Goal: Task Accomplishment & Management: Complete application form

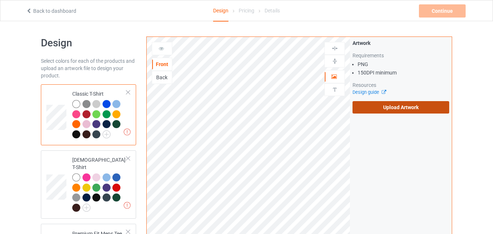
click at [379, 102] on label "Upload Artwork" at bounding box center [401, 107] width 97 height 12
click at [0, 0] on input "Upload Artwork" at bounding box center [0, 0] width 0 height 0
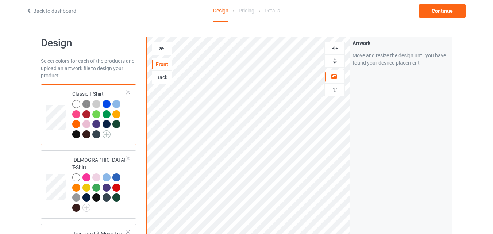
click at [106, 132] on img at bounding box center [107, 134] width 8 height 8
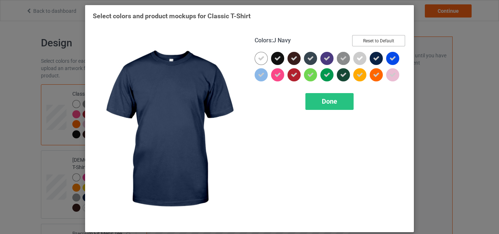
click at [380, 40] on button "Reset to Default" at bounding box center [378, 40] width 53 height 11
click at [369, 44] on button "Select all" at bounding box center [384, 40] width 39 height 11
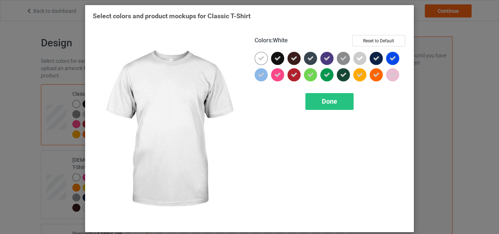
click at [263, 59] on div at bounding box center [260, 58] width 13 height 13
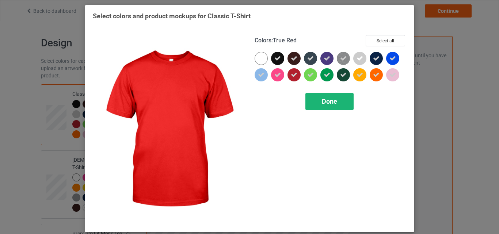
click at [322, 99] on span "Done" at bounding box center [329, 101] width 15 height 8
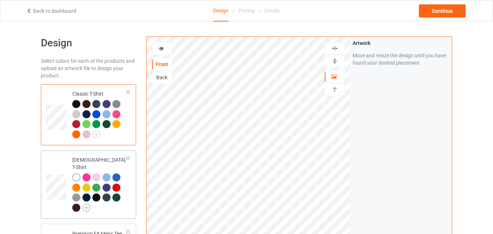
click at [89, 204] on img at bounding box center [87, 208] width 8 height 8
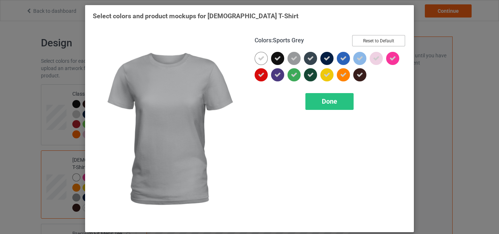
click at [364, 37] on button "Reset to Default" at bounding box center [378, 40] width 53 height 11
click at [365, 37] on button "Select all" at bounding box center [384, 40] width 39 height 11
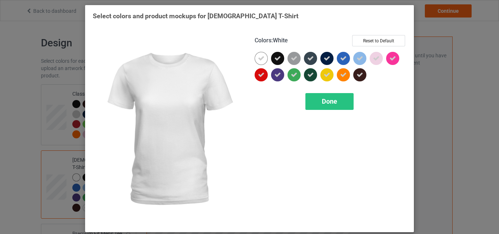
click at [254, 63] on div at bounding box center [262, 60] width 16 height 16
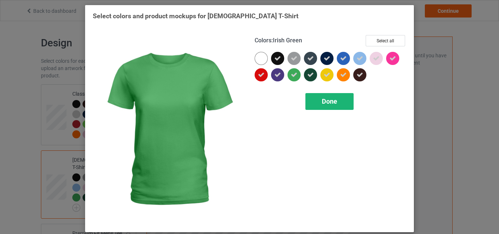
click at [328, 99] on span "Done" at bounding box center [329, 101] width 15 height 8
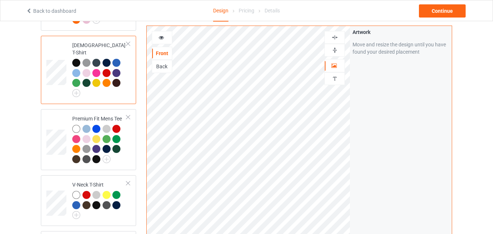
scroll to position [117, 0]
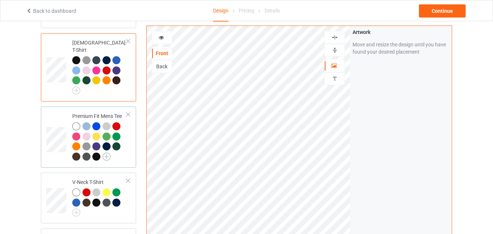
click at [109, 153] on img at bounding box center [107, 157] width 8 height 8
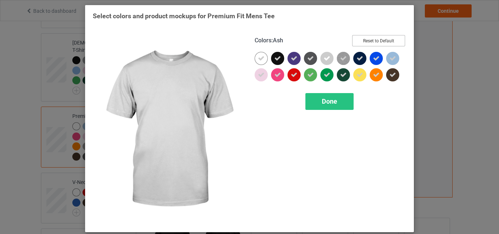
click at [367, 39] on button "Reset to Default" at bounding box center [378, 40] width 53 height 11
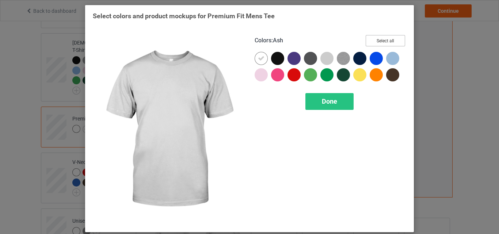
click at [367, 39] on button "Select all" at bounding box center [384, 40] width 39 height 11
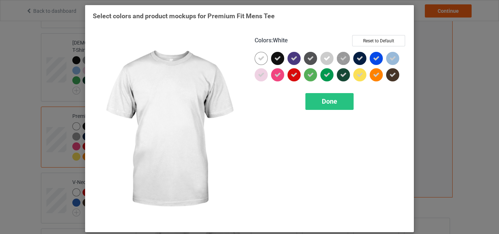
click at [259, 55] on div at bounding box center [260, 58] width 13 height 13
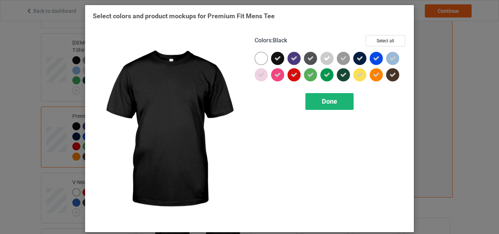
click at [322, 108] on div "Done" at bounding box center [329, 101] width 48 height 17
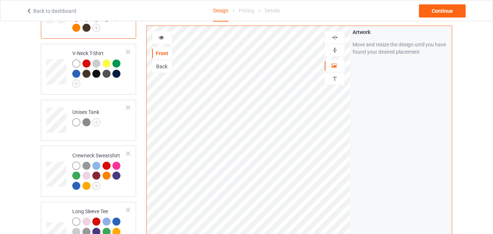
scroll to position [252, 0]
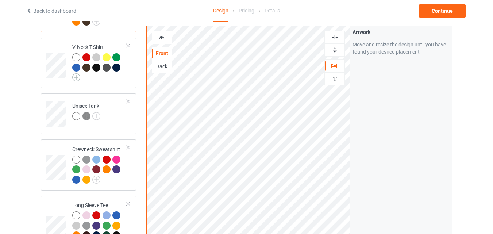
click at [74, 73] on img at bounding box center [76, 77] width 8 height 8
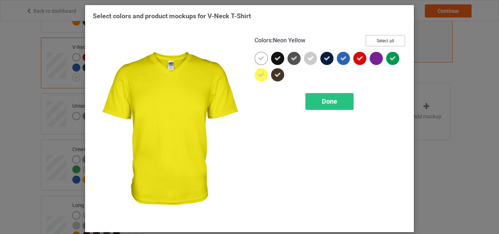
click at [390, 39] on button "Select all" at bounding box center [384, 40] width 39 height 11
click at [390, 39] on button "Reset to Default" at bounding box center [378, 40] width 53 height 11
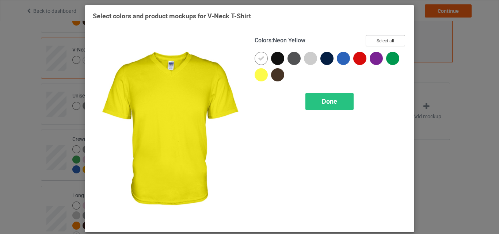
click at [390, 39] on button "Select all" at bounding box center [384, 40] width 39 height 11
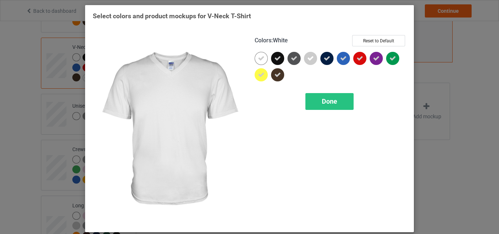
click at [254, 60] on div at bounding box center [260, 58] width 13 height 13
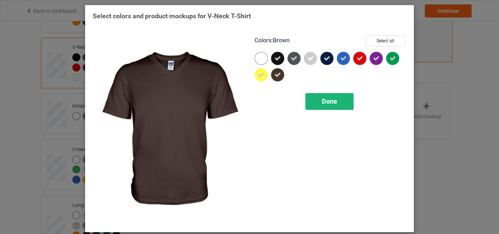
click at [329, 102] on span "Done" at bounding box center [329, 101] width 15 height 8
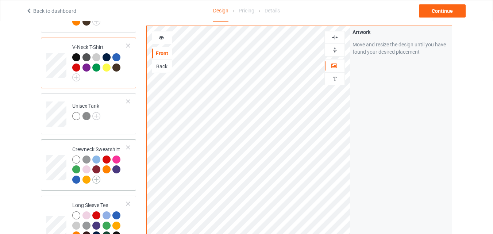
click at [96, 176] on img at bounding box center [96, 180] width 8 height 8
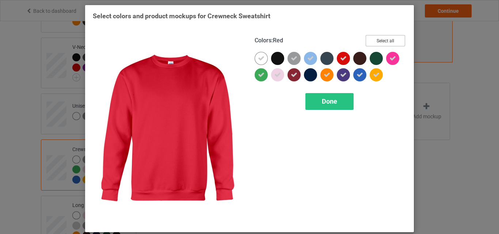
click at [391, 45] on button "Select all" at bounding box center [384, 40] width 39 height 11
click at [391, 45] on button "Reset to Default" at bounding box center [378, 40] width 53 height 11
click at [391, 45] on button "Select all" at bounding box center [384, 40] width 39 height 11
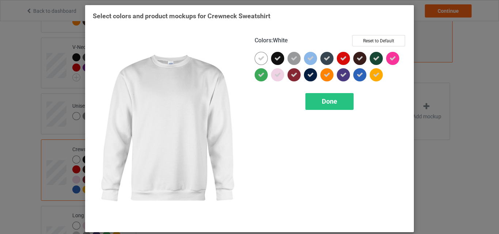
click at [262, 58] on div at bounding box center [260, 58] width 13 height 13
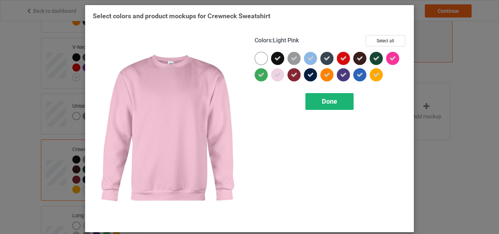
click at [337, 108] on div "Done" at bounding box center [329, 101] width 48 height 17
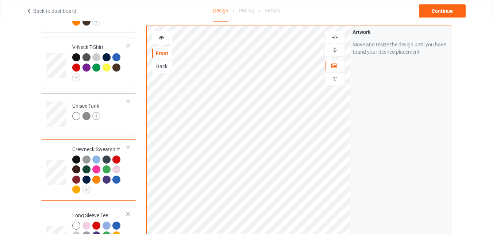
click at [97, 112] on img at bounding box center [96, 116] width 8 height 8
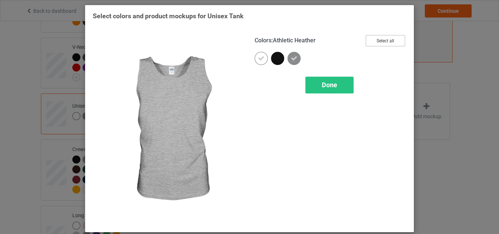
click at [392, 40] on button "Select all" at bounding box center [384, 40] width 39 height 11
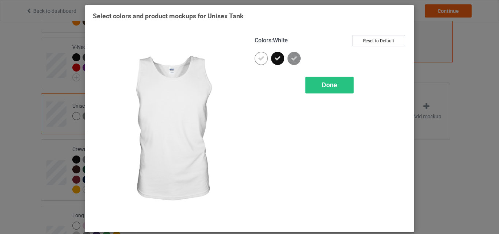
click at [264, 60] on div at bounding box center [260, 58] width 13 height 13
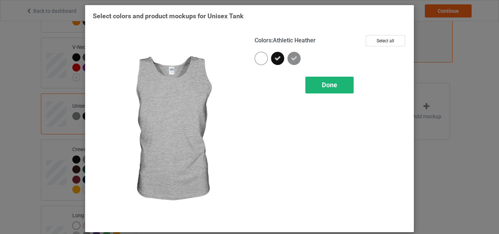
click at [322, 79] on div "Done" at bounding box center [329, 85] width 48 height 17
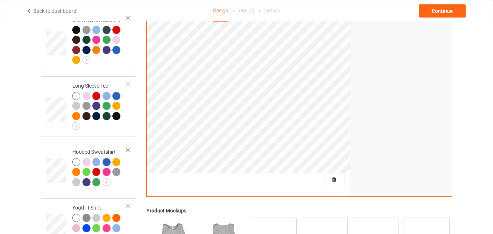
scroll to position [401, 0]
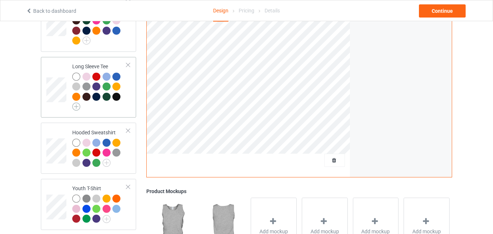
click at [76, 103] on img at bounding box center [76, 107] width 8 height 8
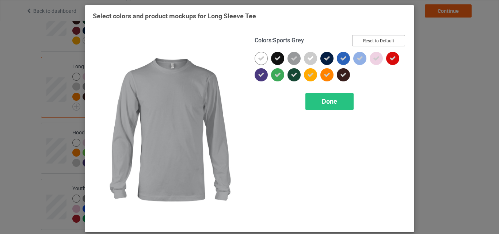
click at [393, 41] on button "Reset to Default" at bounding box center [378, 40] width 53 height 11
click at [393, 41] on button "Select all" at bounding box center [384, 40] width 39 height 11
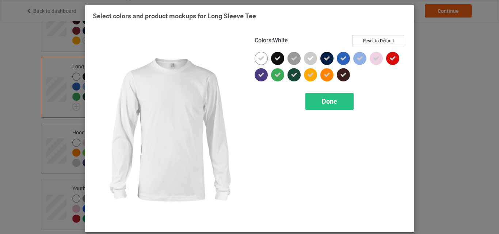
click at [262, 58] on div at bounding box center [260, 58] width 13 height 13
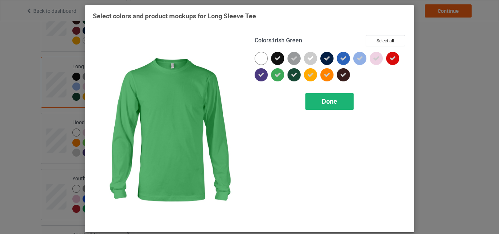
click at [327, 106] on div "Done" at bounding box center [329, 101] width 48 height 17
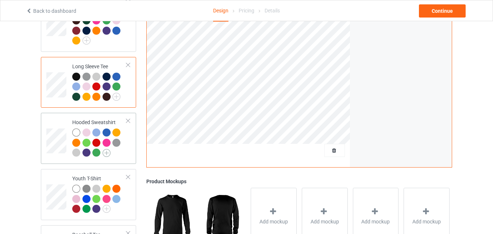
click at [107, 149] on img at bounding box center [107, 153] width 8 height 8
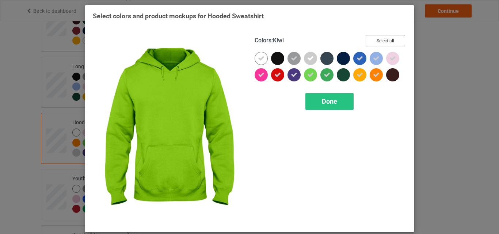
click at [392, 37] on button "Select all" at bounding box center [384, 40] width 39 height 11
click at [392, 37] on button "Reset to Default" at bounding box center [378, 40] width 53 height 11
click at [392, 37] on button "Select all" at bounding box center [384, 40] width 39 height 11
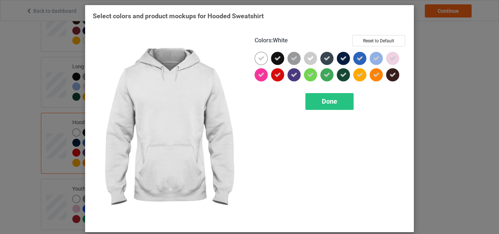
click at [260, 62] on div at bounding box center [260, 58] width 13 height 13
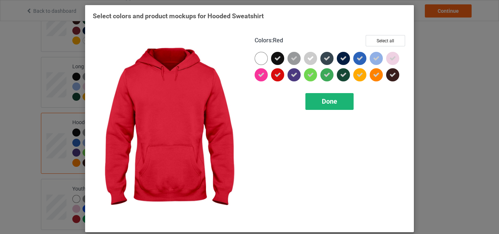
click at [327, 108] on div "Done" at bounding box center [329, 101] width 48 height 17
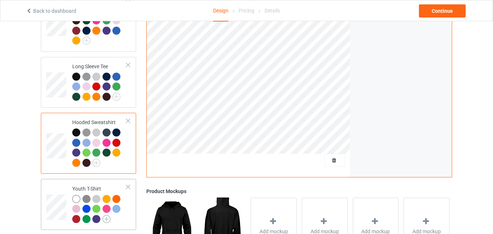
click at [106, 218] on img at bounding box center [107, 219] width 8 height 8
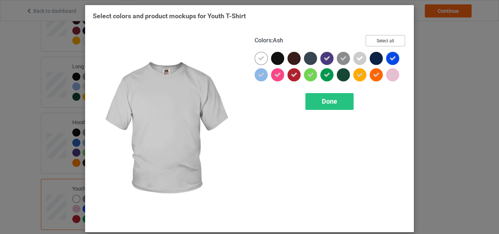
click at [378, 41] on button "Select all" at bounding box center [384, 40] width 39 height 11
click at [378, 41] on button "Reset to Default" at bounding box center [378, 40] width 53 height 11
click at [378, 41] on button "Select all" at bounding box center [384, 40] width 39 height 11
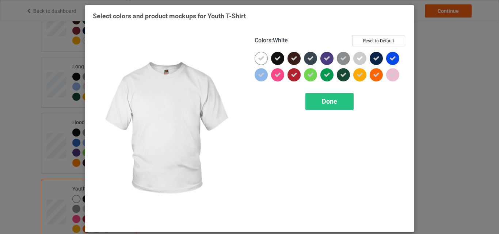
click at [258, 60] on icon at bounding box center [261, 58] width 7 height 7
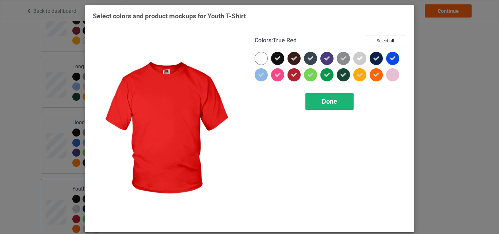
click at [344, 106] on div "Done" at bounding box center [329, 101] width 48 height 17
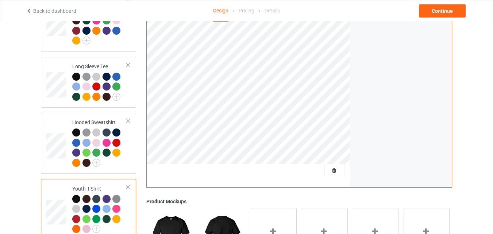
scroll to position [496, 0]
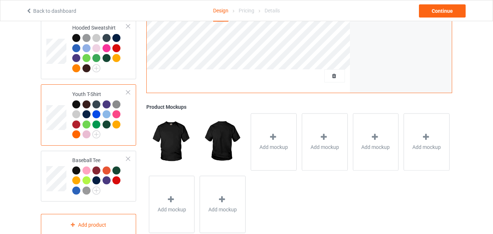
click at [100, 131] on div at bounding box center [99, 120] width 54 height 40
click at [127, 156] on div at bounding box center [128, 158] width 5 height 5
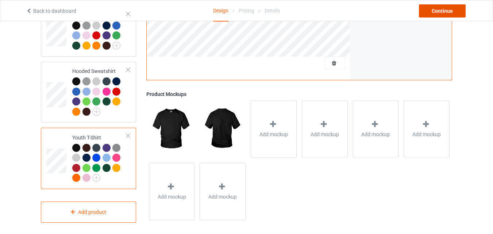
click at [449, 8] on div "Continue" at bounding box center [442, 10] width 47 height 13
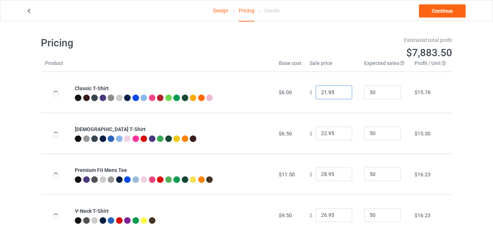
click at [339, 94] on input "21.95" at bounding box center [334, 92] width 37 height 14
click at [339, 94] on input "20.95" at bounding box center [334, 92] width 37 height 14
click at [339, 94] on input "19.95" at bounding box center [334, 92] width 37 height 14
click at [339, 94] on input "18.95" at bounding box center [334, 92] width 37 height 14
click at [339, 94] on input "17.95" at bounding box center [334, 92] width 37 height 14
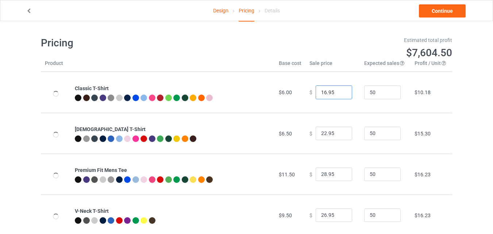
click at [339, 94] on input "16.95" at bounding box center [334, 92] width 37 height 14
click at [339, 94] on input "15.95" at bounding box center [334, 92] width 37 height 14
click at [339, 94] on input "14.95" at bounding box center [334, 92] width 37 height 14
type input "13.95"
click at [339, 94] on input "13.95" at bounding box center [334, 92] width 37 height 14
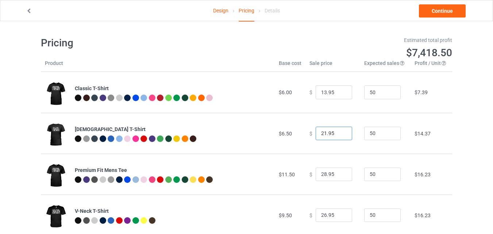
click at [339, 135] on input "21.95" at bounding box center [334, 134] width 37 height 14
click at [339, 135] on input "20.95" at bounding box center [334, 134] width 37 height 14
click at [339, 135] on input "19.95" at bounding box center [334, 134] width 37 height 14
click at [339, 135] on input "18.95" at bounding box center [334, 134] width 37 height 14
click at [339, 135] on input "17.95" at bounding box center [334, 134] width 37 height 14
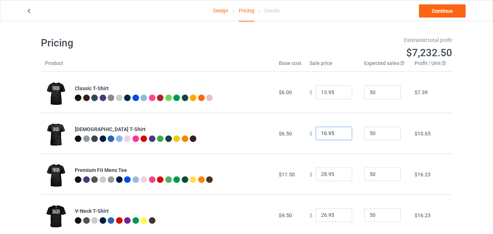
click at [339, 135] on input "16.95" at bounding box center [334, 134] width 37 height 14
click at [339, 135] on input "15.95" at bounding box center [334, 134] width 37 height 14
type input "14.95"
click at [339, 135] on input "14.95" at bounding box center [334, 134] width 37 height 14
click at [340, 177] on input "27.95" at bounding box center [334, 175] width 37 height 14
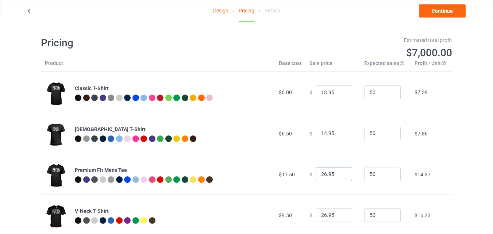
click at [340, 177] on input "26.95" at bounding box center [334, 175] width 37 height 14
click at [340, 177] on input "25.95" at bounding box center [334, 175] width 37 height 14
click at [340, 177] on input "24.95" at bounding box center [334, 175] width 37 height 14
click at [340, 177] on input "23.95" at bounding box center [334, 175] width 37 height 14
click at [340, 177] on input "22.95" at bounding box center [334, 175] width 37 height 14
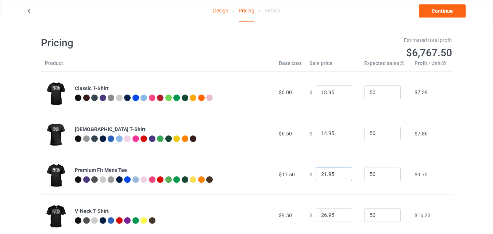
click at [340, 177] on input "21.95" at bounding box center [334, 175] width 37 height 14
click at [340, 177] on input "20.95" at bounding box center [334, 175] width 37 height 14
type input "19.95"
click at [340, 177] on input "19.95" at bounding box center [334, 175] width 37 height 14
click at [339, 216] on input "25.95" at bounding box center [334, 215] width 37 height 14
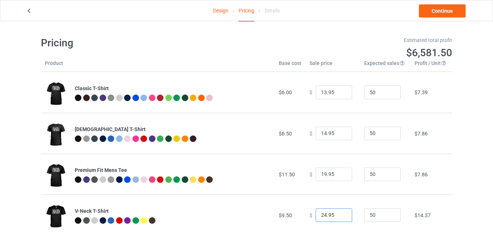
click at [339, 216] on input "24.95" at bounding box center [334, 215] width 37 height 14
click at [339, 216] on input "23.95" at bounding box center [334, 215] width 37 height 14
click at [339, 216] on input "22.95" at bounding box center [334, 215] width 37 height 14
click at [339, 216] on input "21.95" at bounding box center [334, 215] width 37 height 14
click at [339, 216] on input "20.95" at bounding box center [334, 215] width 37 height 14
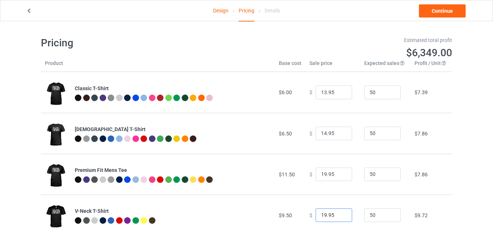
click at [339, 216] on input "19.95" at bounding box center [334, 215] width 37 height 14
click at [339, 216] on input "18.95" at bounding box center [334, 215] width 37 height 14
click at [339, 216] on input "17.95" at bounding box center [334, 215] width 37 height 14
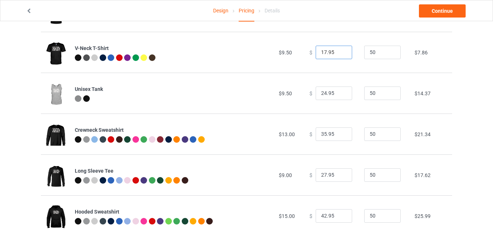
scroll to position [164, 0]
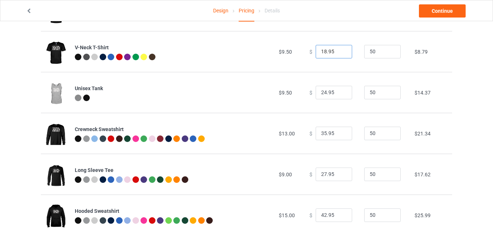
click at [341, 50] on input "18.95" at bounding box center [334, 52] width 37 height 14
click at [329, 51] on input "18.95" at bounding box center [334, 52] width 37 height 14
type input "18.00"
click at [338, 95] on input "23.95" at bounding box center [334, 93] width 37 height 14
click at [338, 95] on input "22.95" at bounding box center [334, 93] width 37 height 14
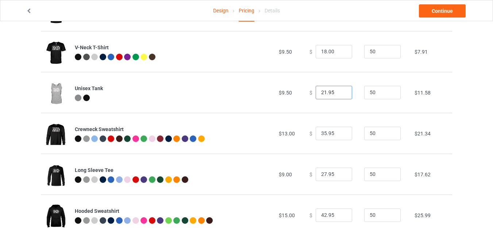
click at [338, 95] on input "21.95" at bounding box center [334, 93] width 37 height 14
click at [338, 95] on input "20.95" at bounding box center [334, 93] width 37 height 14
click at [338, 95] on input "19.95" at bounding box center [334, 93] width 37 height 14
click at [338, 95] on input "18.95" at bounding box center [334, 93] width 37 height 14
click at [338, 95] on input "17.95" at bounding box center [334, 93] width 37 height 14
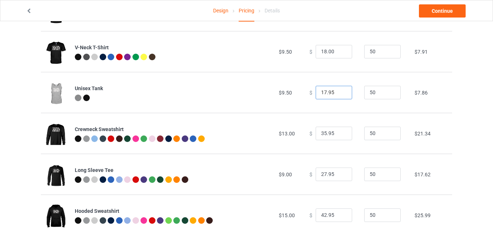
click at [333, 89] on input "17.95" at bounding box center [334, 93] width 37 height 14
click at [338, 92] on input "17.95" at bounding box center [334, 93] width 37 height 14
click at [326, 94] on input "17.95" at bounding box center [334, 93] width 37 height 14
type input "17.50"
click at [340, 135] on input "34.95" at bounding box center [334, 134] width 37 height 14
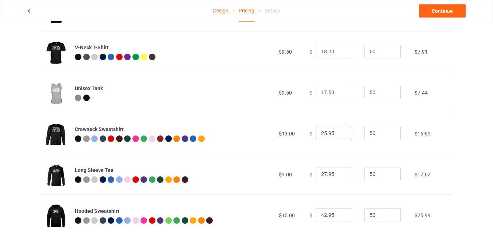
click at [340, 135] on input "25.95" at bounding box center [334, 134] width 37 height 14
click at [340, 135] on input "24.95" at bounding box center [334, 134] width 37 height 14
click at [340, 135] on input "23.95" at bounding box center [334, 134] width 37 height 14
click at [340, 135] on input "22.95" at bounding box center [334, 134] width 37 height 14
type input "21.95"
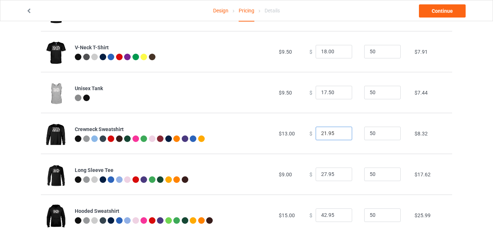
click at [340, 135] on input "21.95" at bounding box center [334, 134] width 37 height 14
click at [340, 176] on input "26.95" at bounding box center [334, 175] width 37 height 14
click at [340, 176] on input "25.95" at bounding box center [334, 175] width 37 height 14
click at [340, 176] on input "24.95" at bounding box center [334, 175] width 37 height 14
click at [340, 176] on input "23.95" at bounding box center [334, 175] width 37 height 14
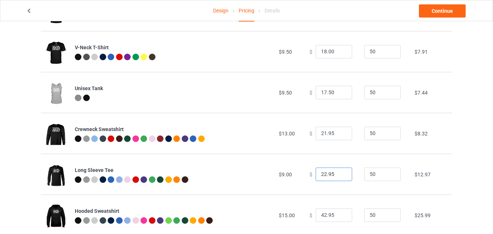
click at [340, 176] on input "22.95" at bounding box center [334, 175] width 37 height 14
click at [340, 176] on input "21.95" at bounding box center [334, 175] width 37 height 14
click at [340, 176] on input "20.95" at bounding box center [334, 175] width 37 height 14
click at [340, 176] on input "19.95" at bounding box center [334, 175] width 37 height 14
click at [340, 176] on input "18.95" at bounding box center [334, 175] width 37 height 14
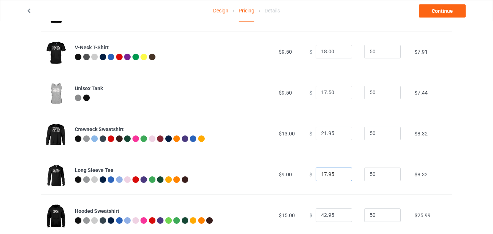
type input "17.95"
click at [340, 176] on input "17.95" at bounding box center [334, 175] width 37 height 14
click at [338, 217] on input "41.95" at bounding box center [334, 215] width 37 height 14
click at [338, 217] on input "40.95" at bounding box center [334, 215] width 37 height 14
click at [338, 217] on input "39.95" at bounding box center [334, 215] width 37 height 14
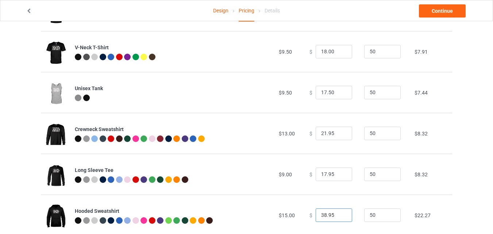
click at [338, 217] on input "38.95" at bounding box center [334, 215] width 37 height 14
click at [338, 217] on input "37.95" at bounding box center [334, 215] width 37 height 14
click at [338, 217] on input "36.95" at bounding box center [334, 215] width 37 height 14
click at [338, 217] on input "35.95" at bounding box center [334, 215] width 37 height 14
click at [338, 217] on input "34.95" at bounding box center [334, 215] width 37 height 14
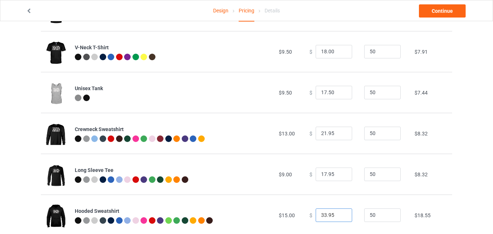
click at [338, 217] on input "33.95" at bounding box center [334, 215] width 37 height 14
click at [338, 217] on input "32.95" at bounding box center [334, 215] width 37 height 14
click at [338, 217] on input "31.95" at bounding box center [334, 215] width 37 height 14
click at [338, 217] on input "30.95" at bounding box center [334, 215] width 37 height 14
click at [338, 217] on input "29.95" at bounding box center [334, 215] width 37 height 14
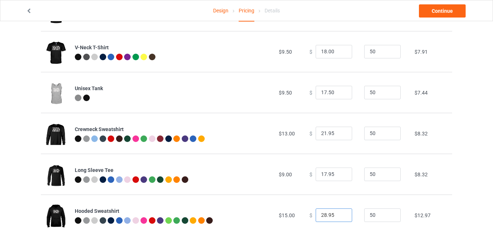
click at [338, 217] on input "28.95" at bounding box center [334, 215] width 37 height 14
click at [338, 217] on input "27.95" at bounding box center [334, 215] width 37 height 14
click at [338, 217] on input "26.95" at bounding box center [334, 215] width 37 height 14
click at [338, 217] on input "25.95" at bounding box center [334, 215] width 37 height 14
type input "24.95"
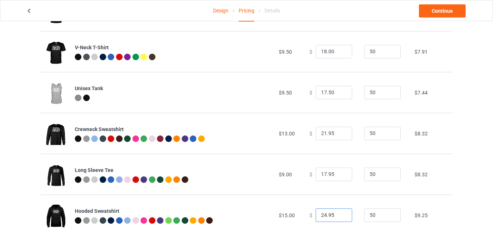
click at [338, 217] on input "24.95" at bounding box center [334, 215] width 37 height 14
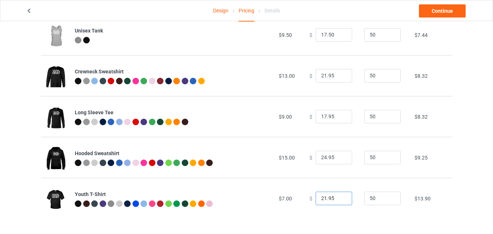
click at [341, 199] on input "21.95" at bounding box center [334, 199] width 37 height 14
click at [341, 199] on input "20.95" at bounding box center [334, 199] width 37 height 14
click at [341, 199] on input "19.95" at bounding box center [334, 199] width 37 height 14
click at [341, 199] on input "18.95" at bounding box center [334, 199] width 37 height 14
click at [341, 199] on input "17.95" at bounding box center [334, 199] width 37 height 14
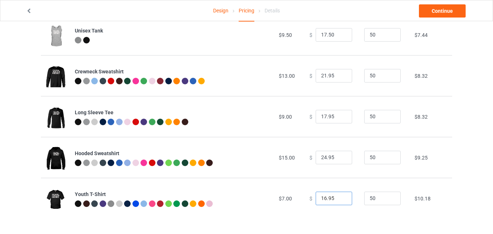
click at [341, 199] on input "16.95" at bounding box center [334, 199] width 37 height 14
type input "15.95"
click at [341, 199] on input "15.95" at bounding box center [334, 199] width 37 height 14
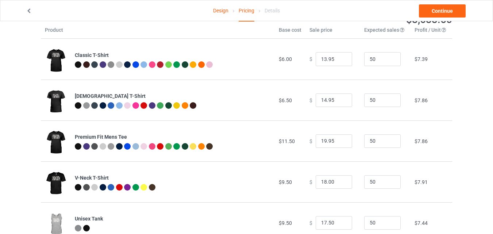
scroll to position [0, 0]
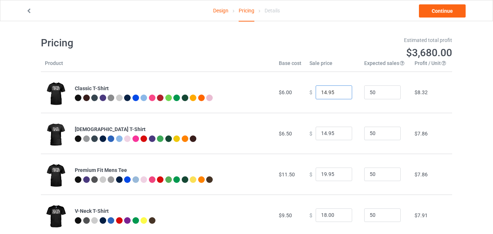
click at [341, 90] on input "14.95" at bounding box center [334, 92] width 37 height 14
click at [334, 90] on input "14.95" at bounding box center [334, 92] width 37 height 14
click at [337, 94] on input "13.95" at bounding box center [334, 92] width 37 height 14
click at [327, 92] on input "13.95" at bounding box center [334, 92] width 37 height 14
type input "13.95"
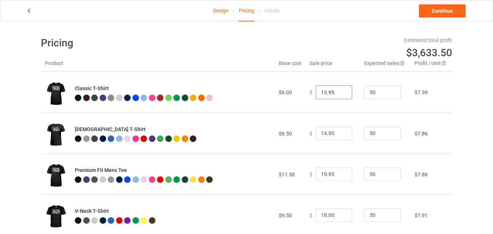
click at [341, 91] on input "13.95" at bounding box center [334, 92] width 37 height 14
click at [455, 12] on link "Continue" at bounding box center [442, 10] width 47 height 13
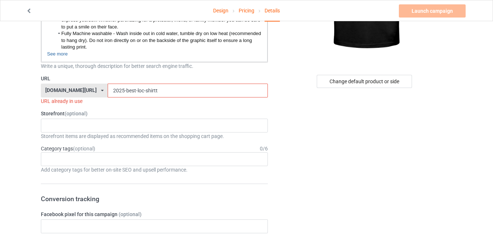
scroll to position [166, 0]
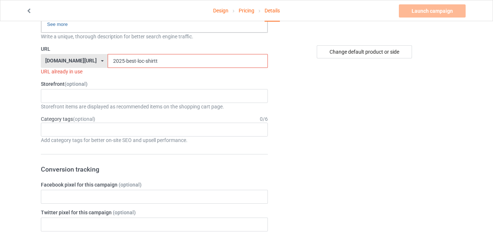
click at [148, 60] on input "2025-best-loc-shirtt" at bounding box center [188, 61] width 160 height 14
click at [127, 60] on input "2025-best-loc-shirt" at bounding box center [188, 61] width 160 height 14
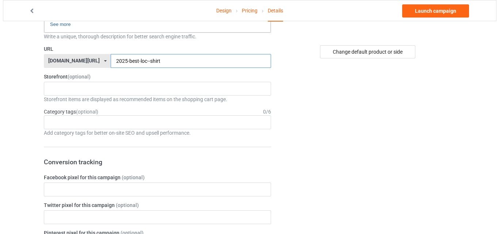
scroll to position [0, 0]
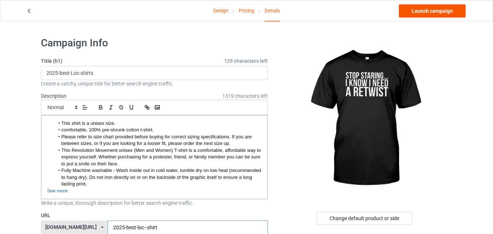
type input "2025-best-loc--shirt"
click at [432, 9] on link "Launch campaign" at bounding box center [432, 10] width 67 height 13
